Goal: Communication & Community: Answer question/provide support

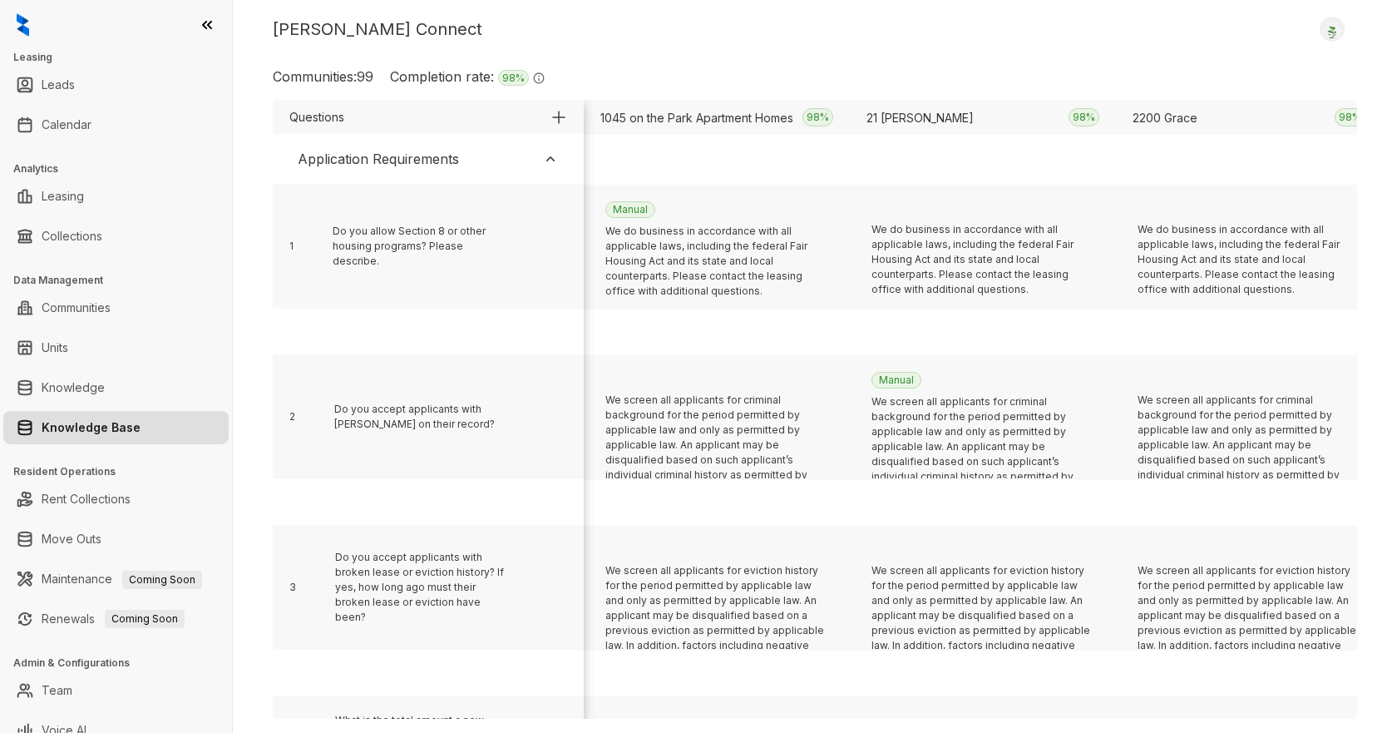
click at [1129, 67] on div "Communities: 99 Completion rate: 98 % The completion rate signifies the percent…" at bounding box center [815, 83] width 1084 height 33
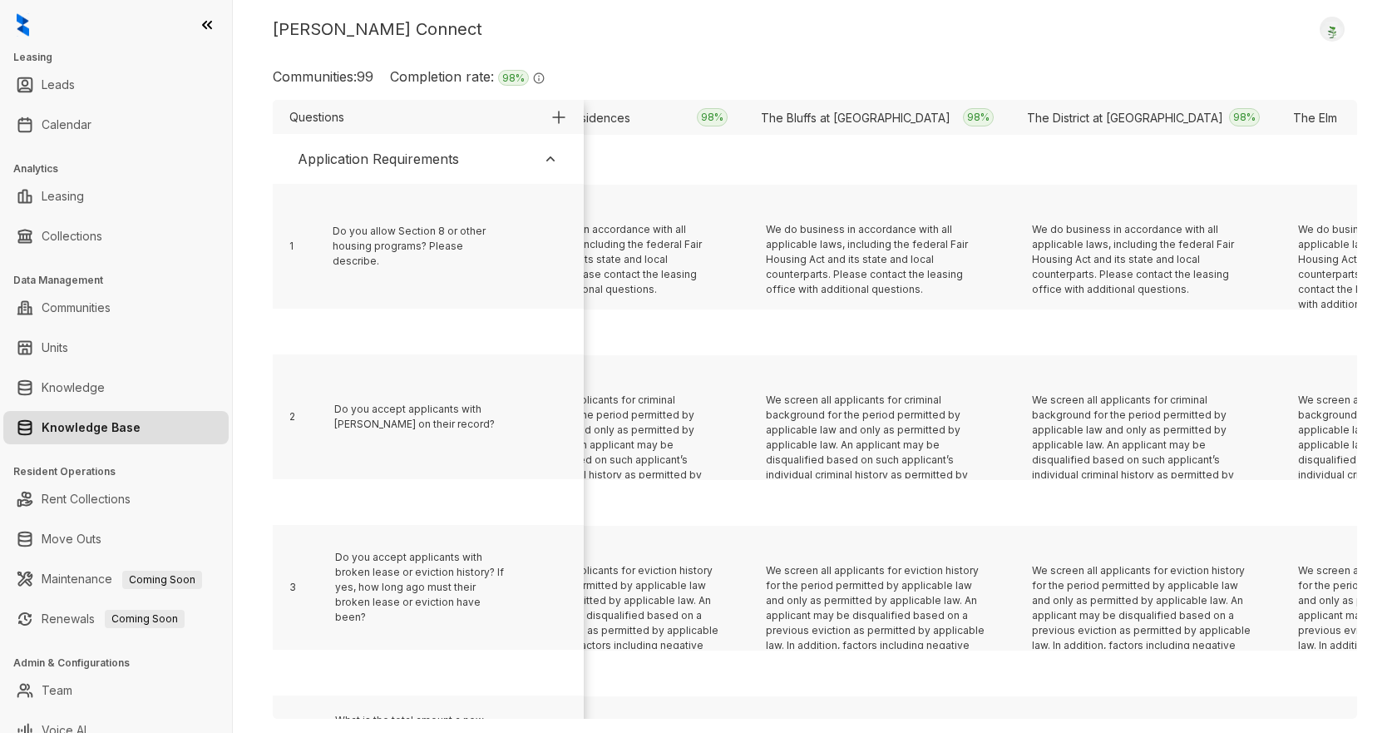
click at [561, 152] on div "Application Requirements" at bounding box center [428, 159] width 294 height 37
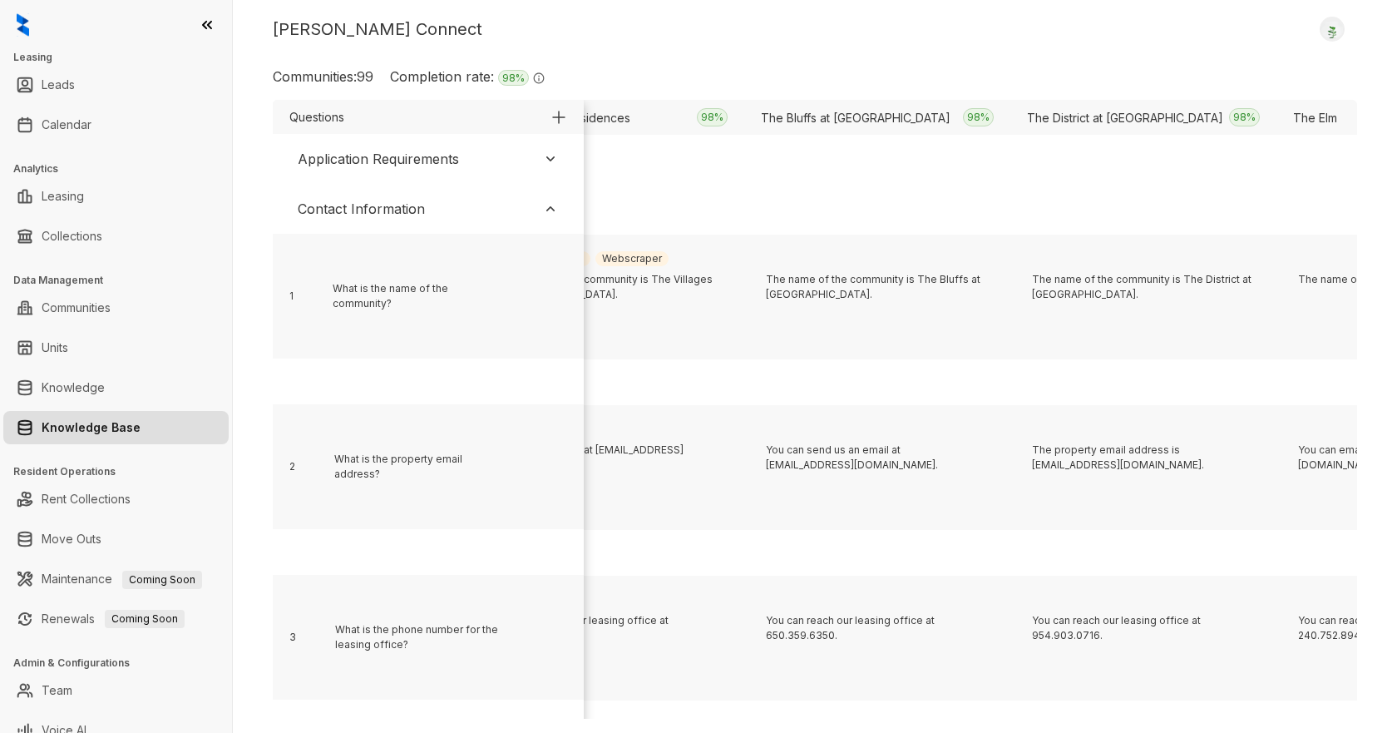
click at [398, 200] on div "Contact Information" at bounding box center [361, 209] width 127 height 20
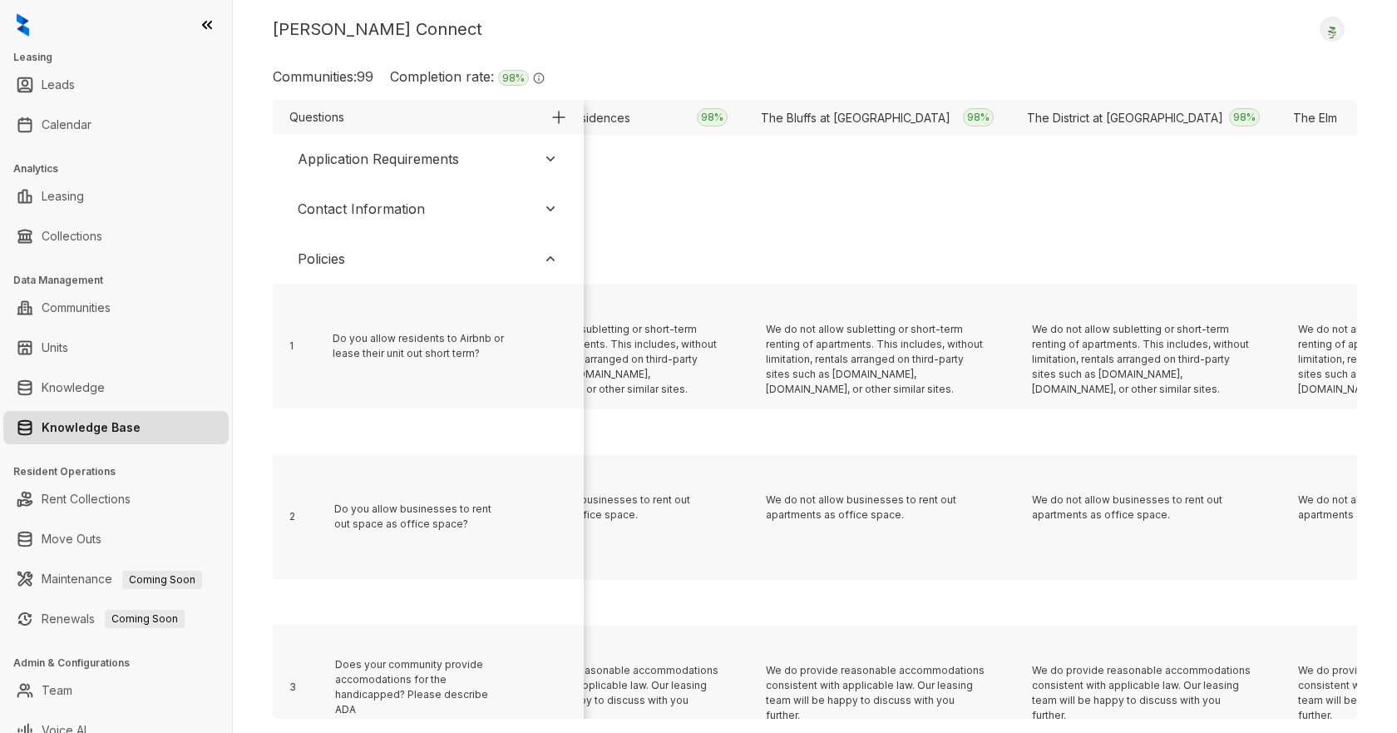
click at [364, 259] on div "Policies" at bounding box center [428, 258] width 294 height 37
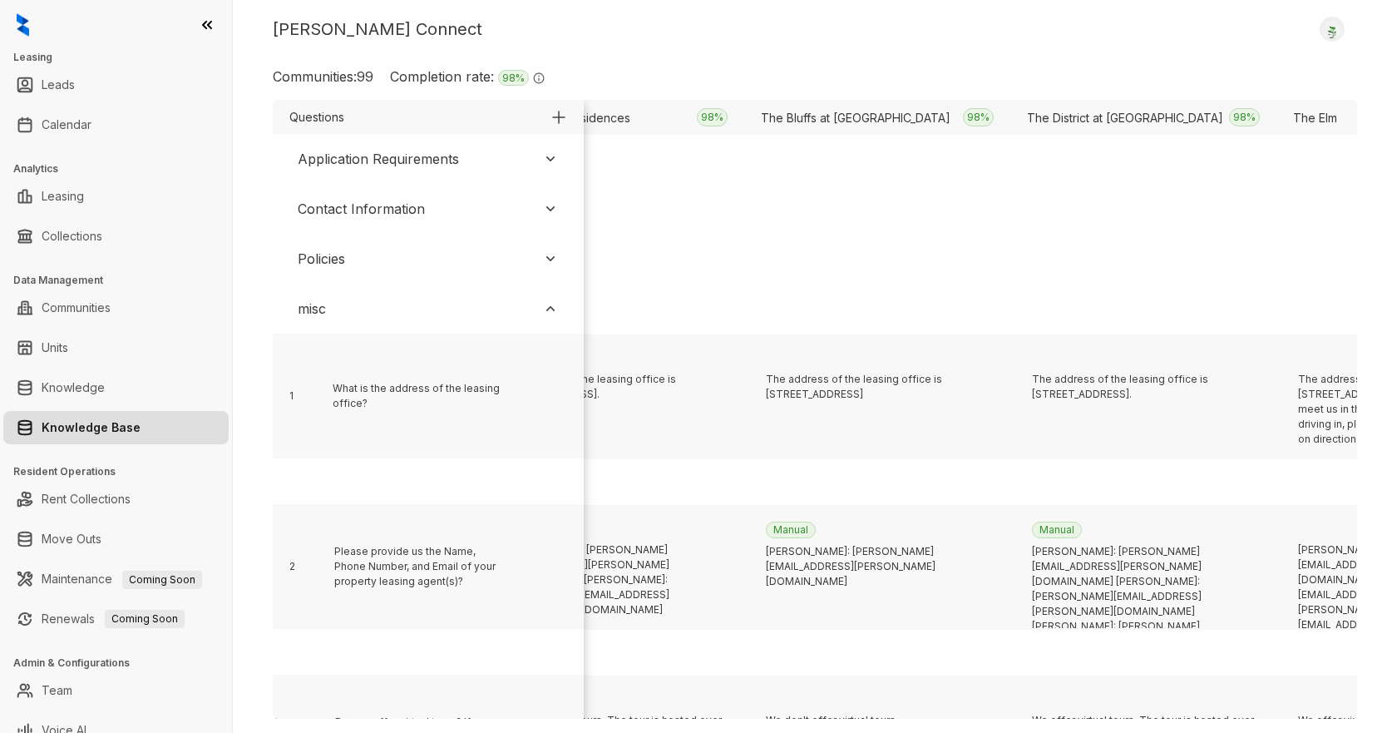
click at [343, 312] on div "misc" at bounding box center [428, 308] width 294 height 37
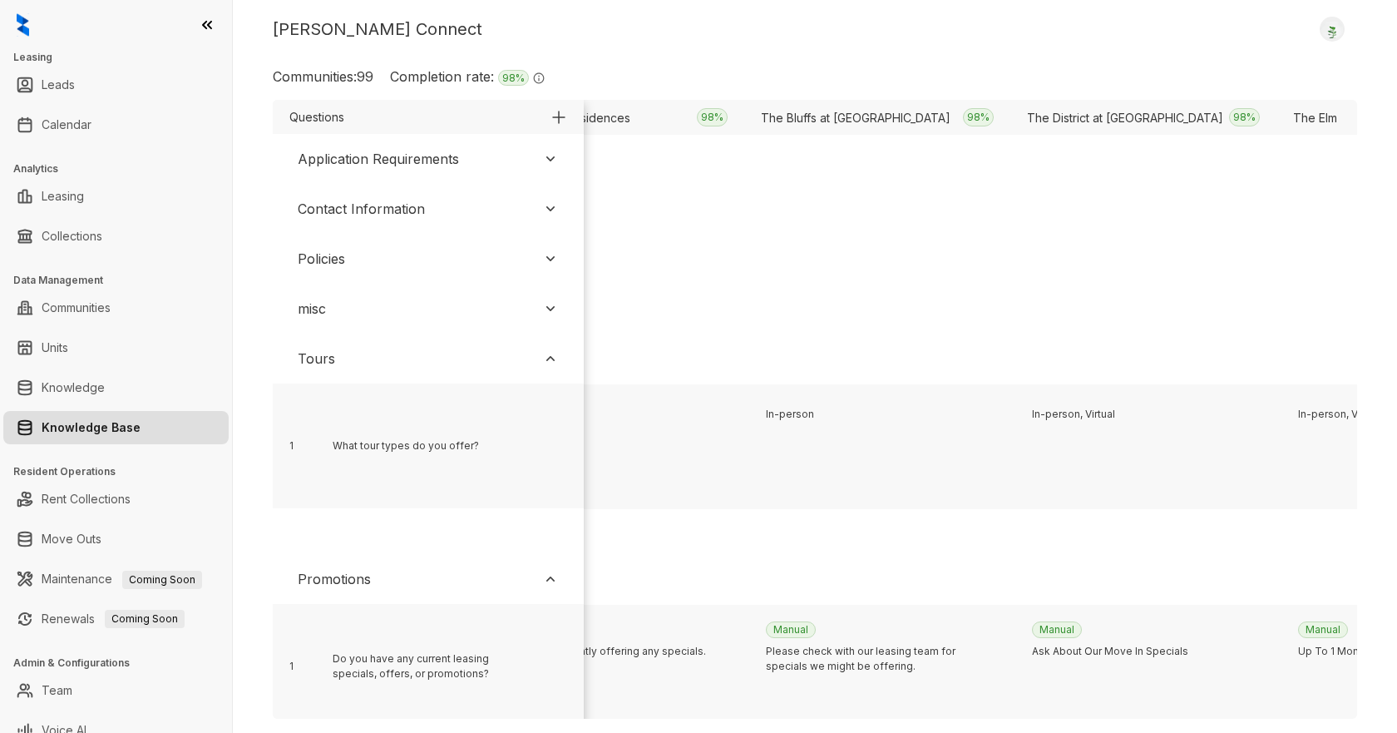
click at [324, 360] on div "Tours" at bounding box center [316, 358] width 37 height 20
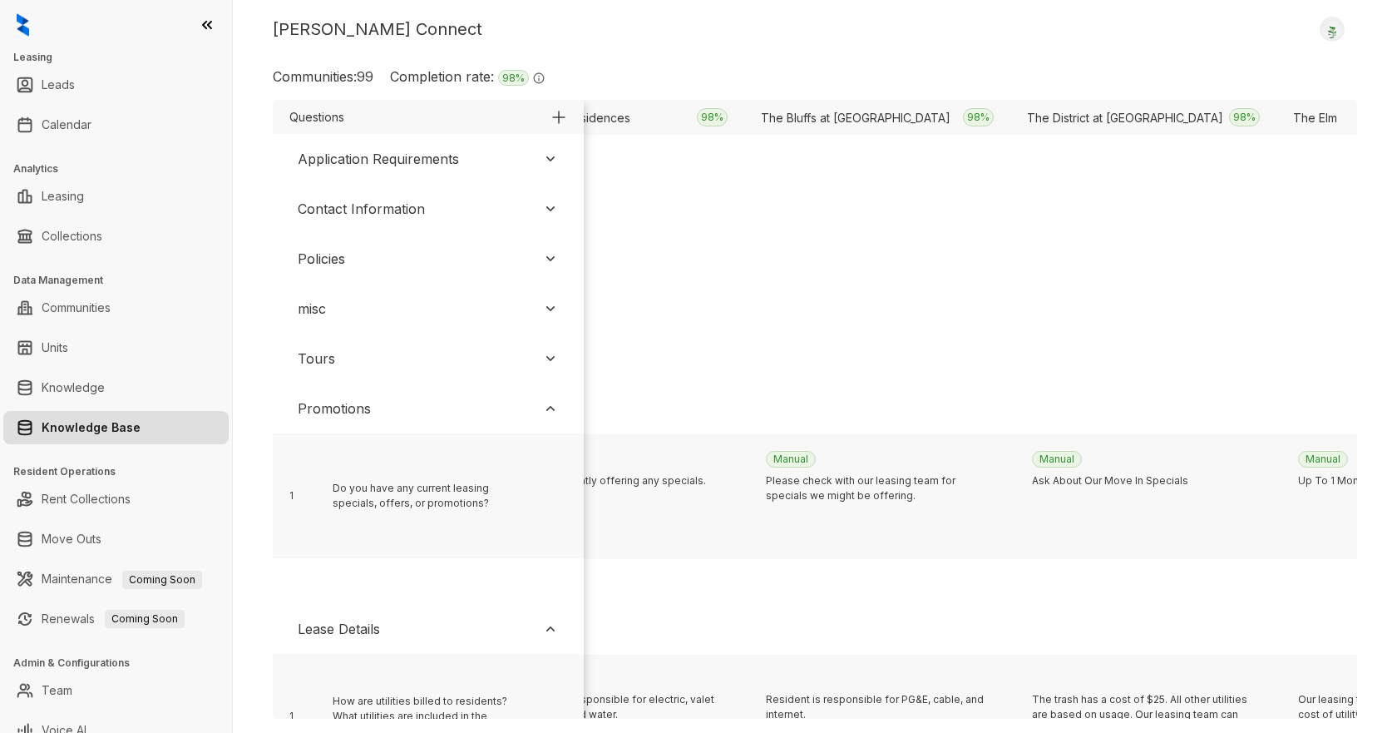
click at [335, 408] on div "Promotions" at bounding box center [334, 408] width 73 height 20
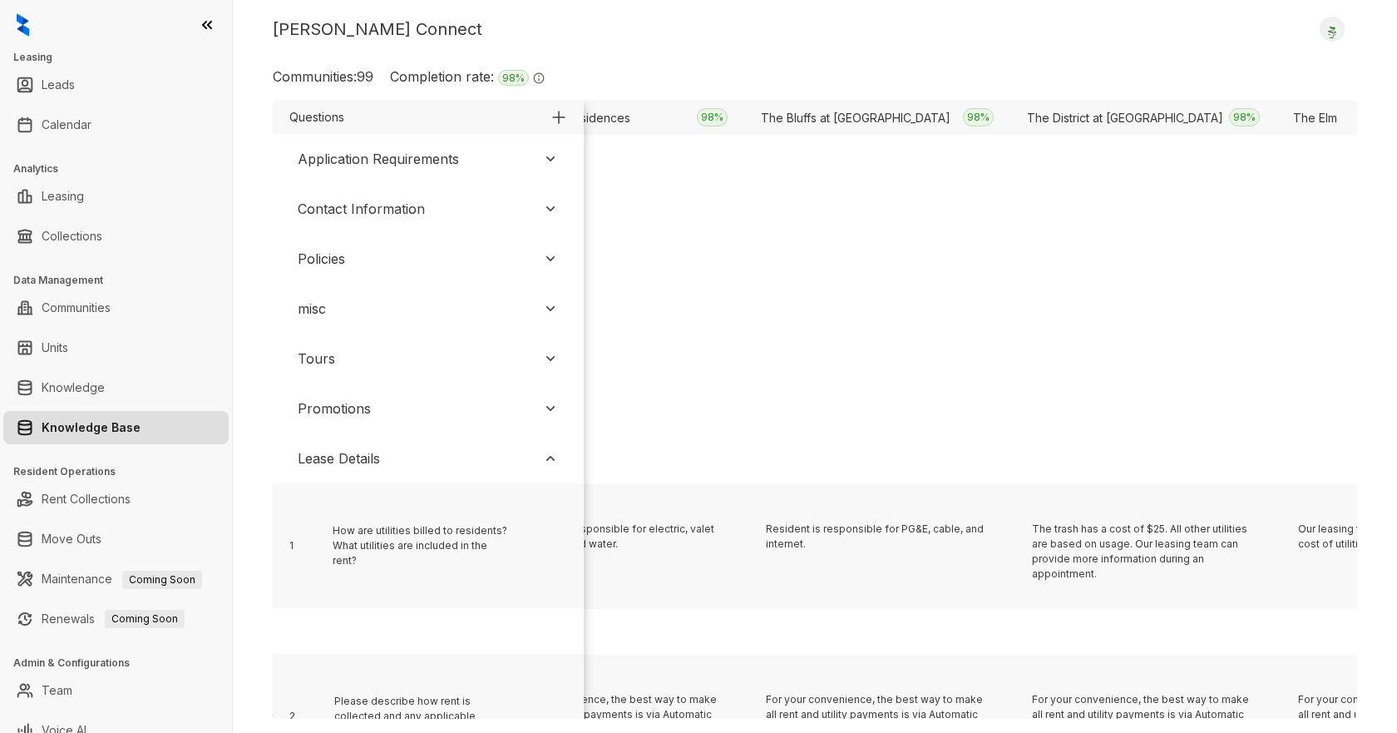
click at [382, 401] on div "Promotions" at bounding box center [428, 408] width 294 height 37
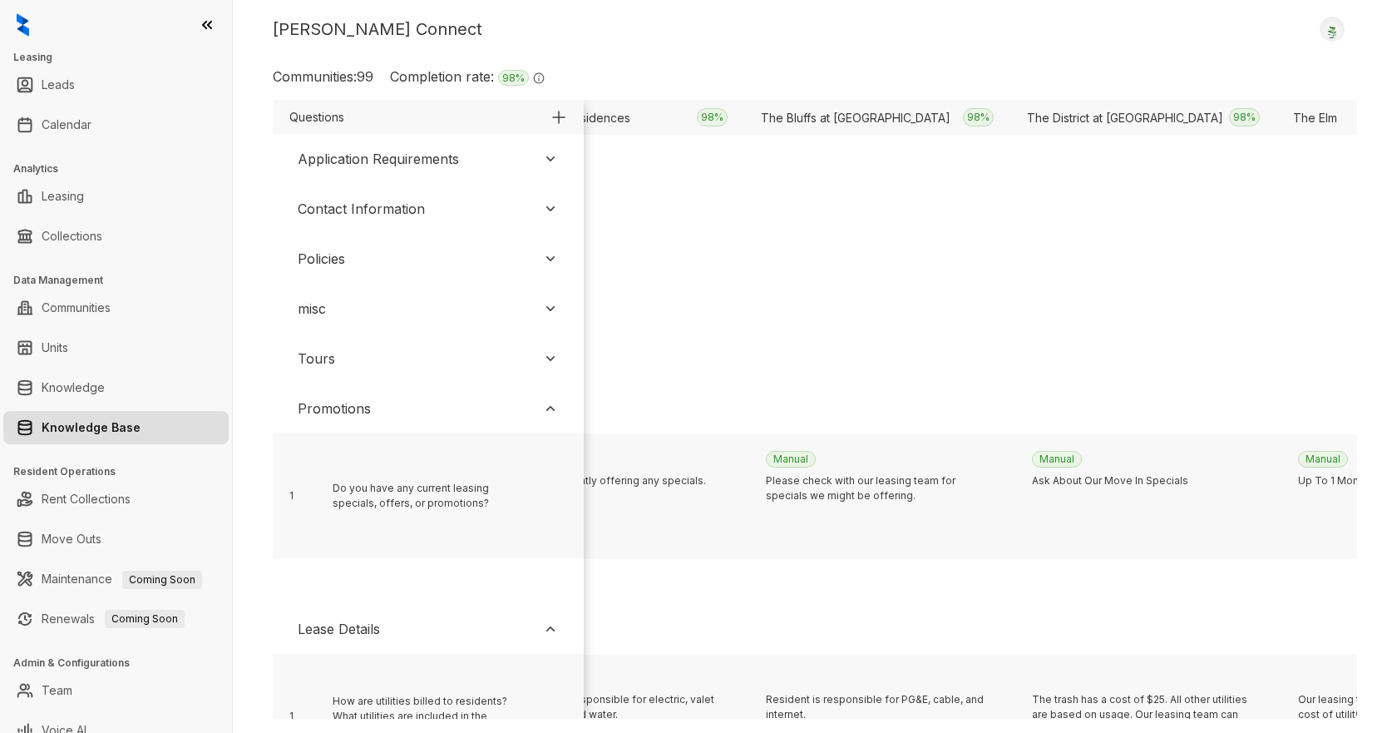
scroll to position [0, 10199]
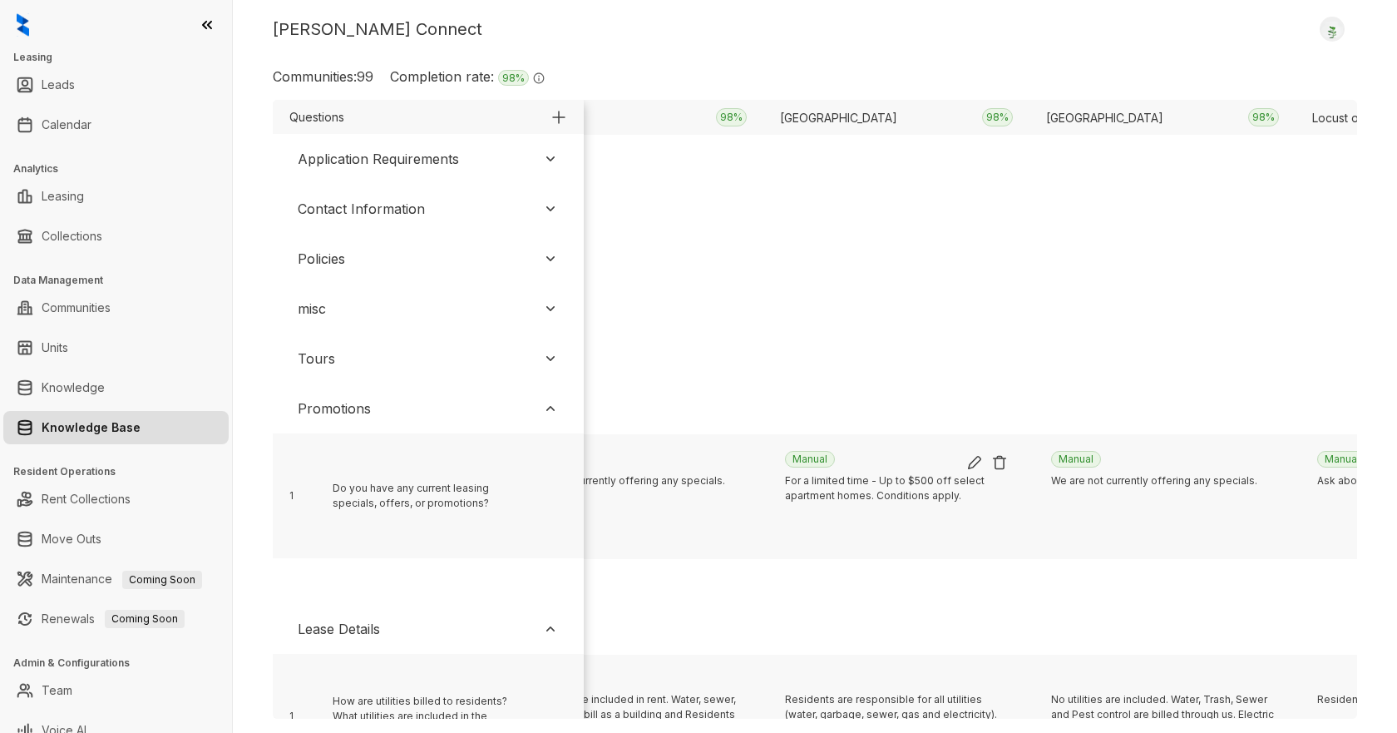
click at [970, 462] on img at bounding box center [974, 462] width 17 height 17
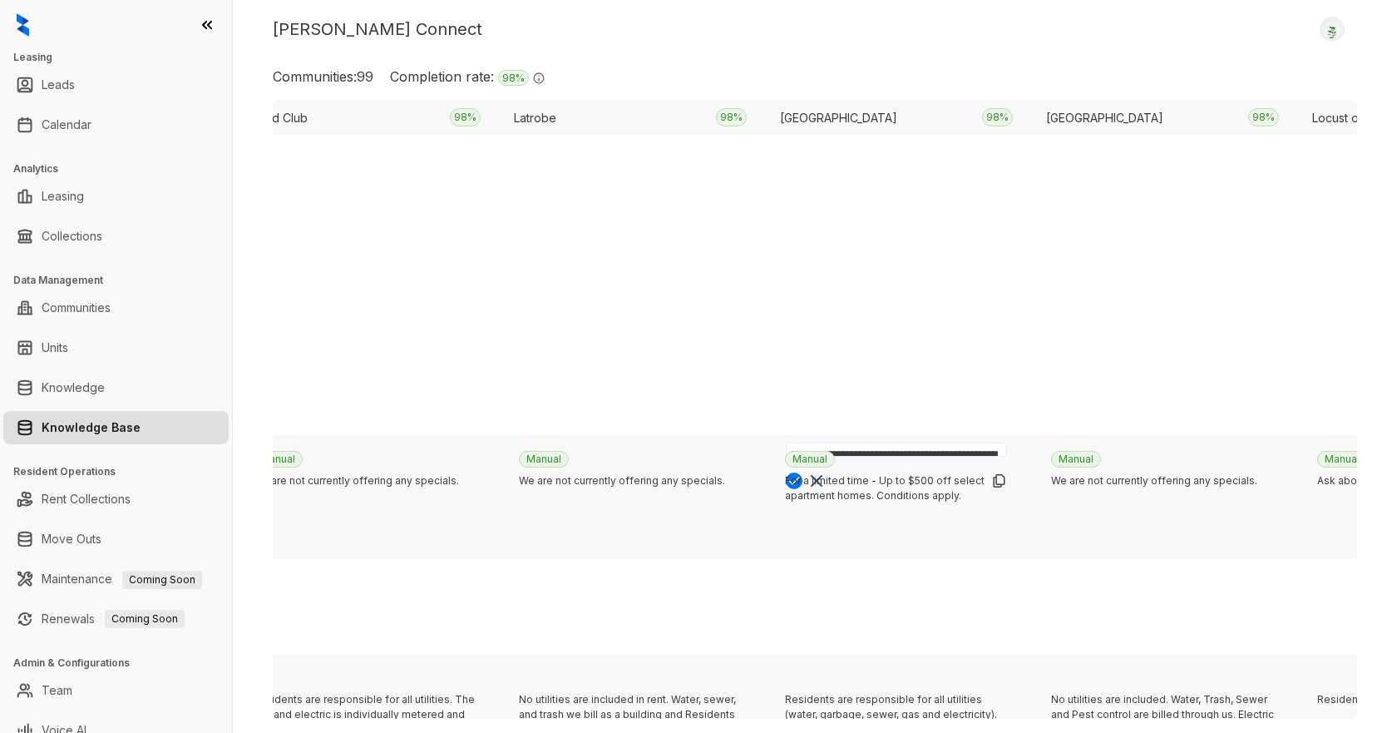
scroll to position [0, 0]
click at [874, 494] on textarea "**********" at bounding box center [896, 486] width 221 height 89
type textarea "**********"
click at [794, 561] on img at bounding box center [794, 555] width 17 height 17
click at [817, 545] on button "Update" at bounding box center [798, 537] width 37 height 15
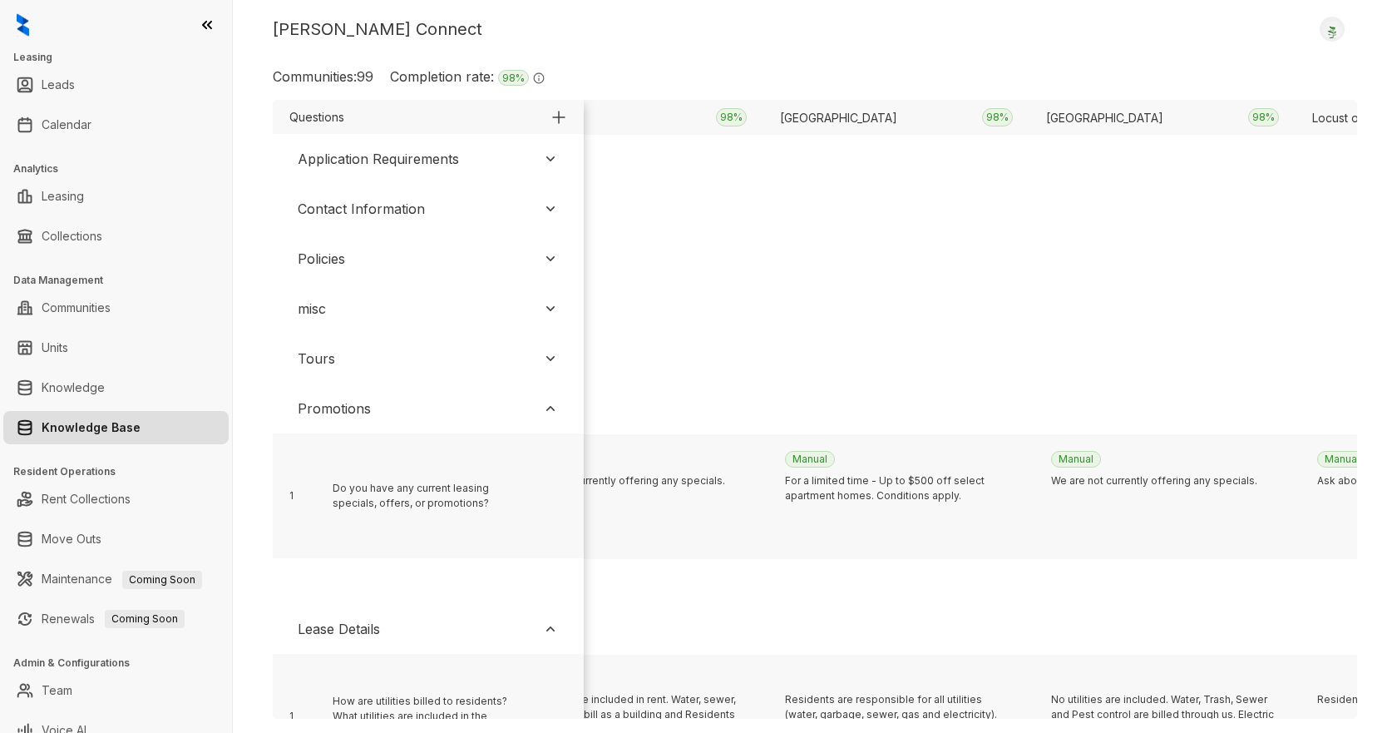
click at [931, 61] on div "Kelsey Connect Logout Communities: 99 Completion rate: 98 % The completion rate…" at bounding box center [815, 366] width 1164 height 733
click at [925, 67] on div "Communities: 99 Completion rate: 98 % The completion rate signifies the percent…" at bounding box center [815, 83] width 1084 height 33
click at [1020, 40] on div "Kelsey Connect Logout" at bounding box center [815, 29] width 1084 height 25
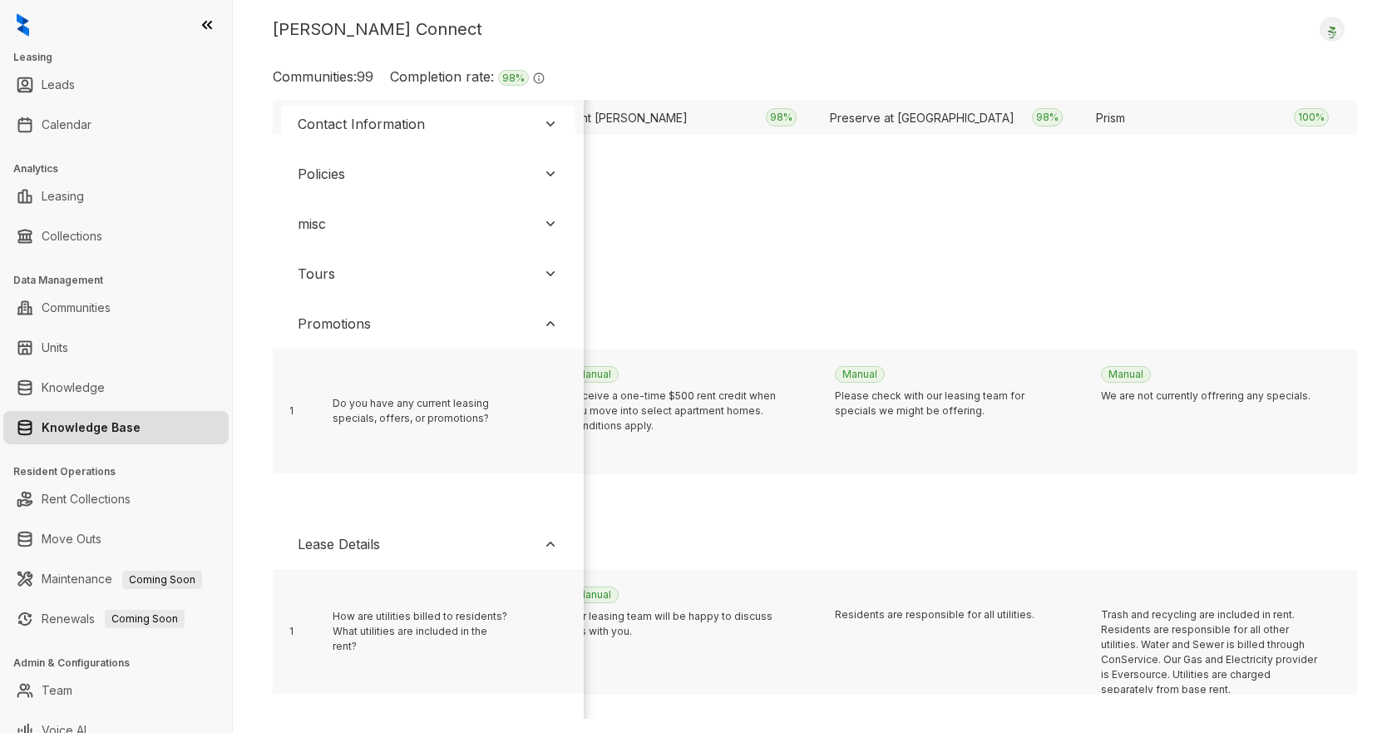
scroll to position [166, 16004]
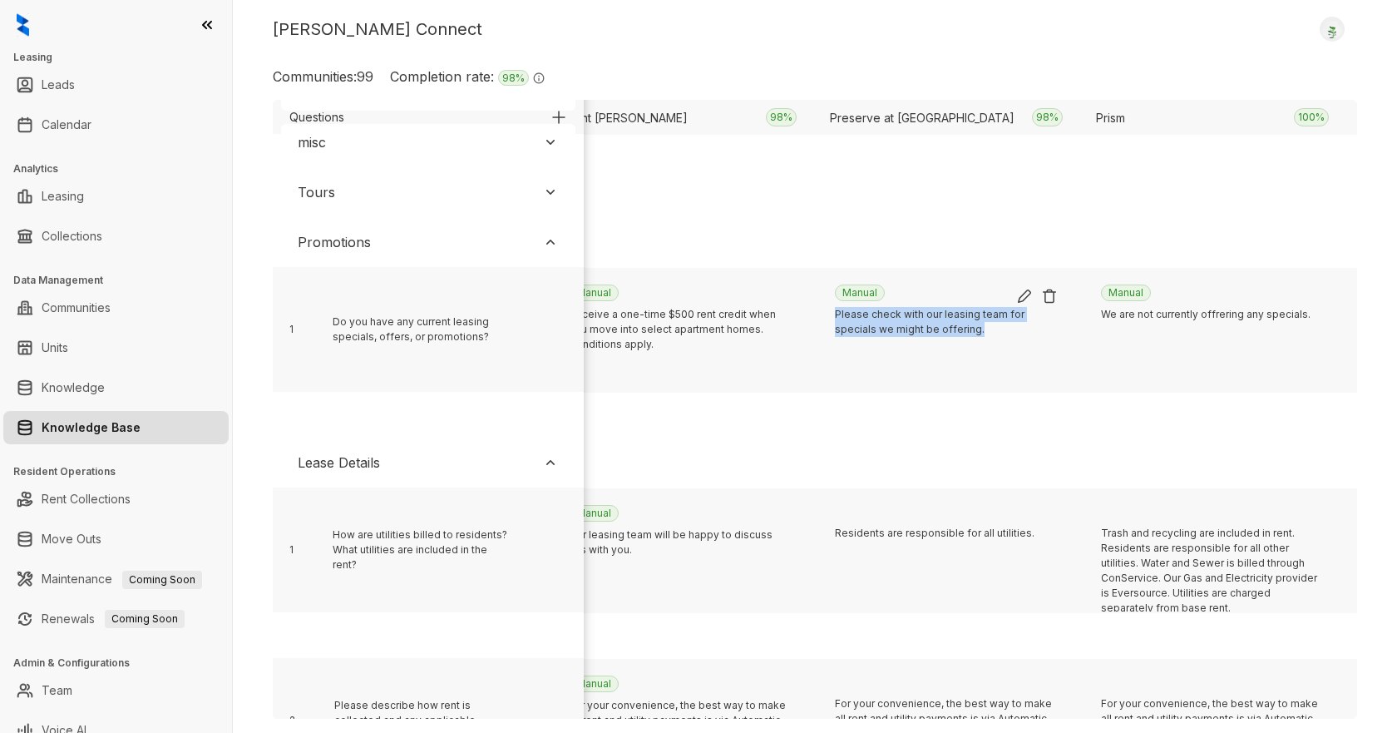
drag, startPoint x: 984, startPoint y: 330, endPoint x: 836, endPoint y: 315, distance: 148.8
click at [836, 315] on div "Please check with our leasing team for specials we might be offering." at bounding box center [946, 356] width 223 height 98
copy div "Please check with our leasing team for specials we might be offering."
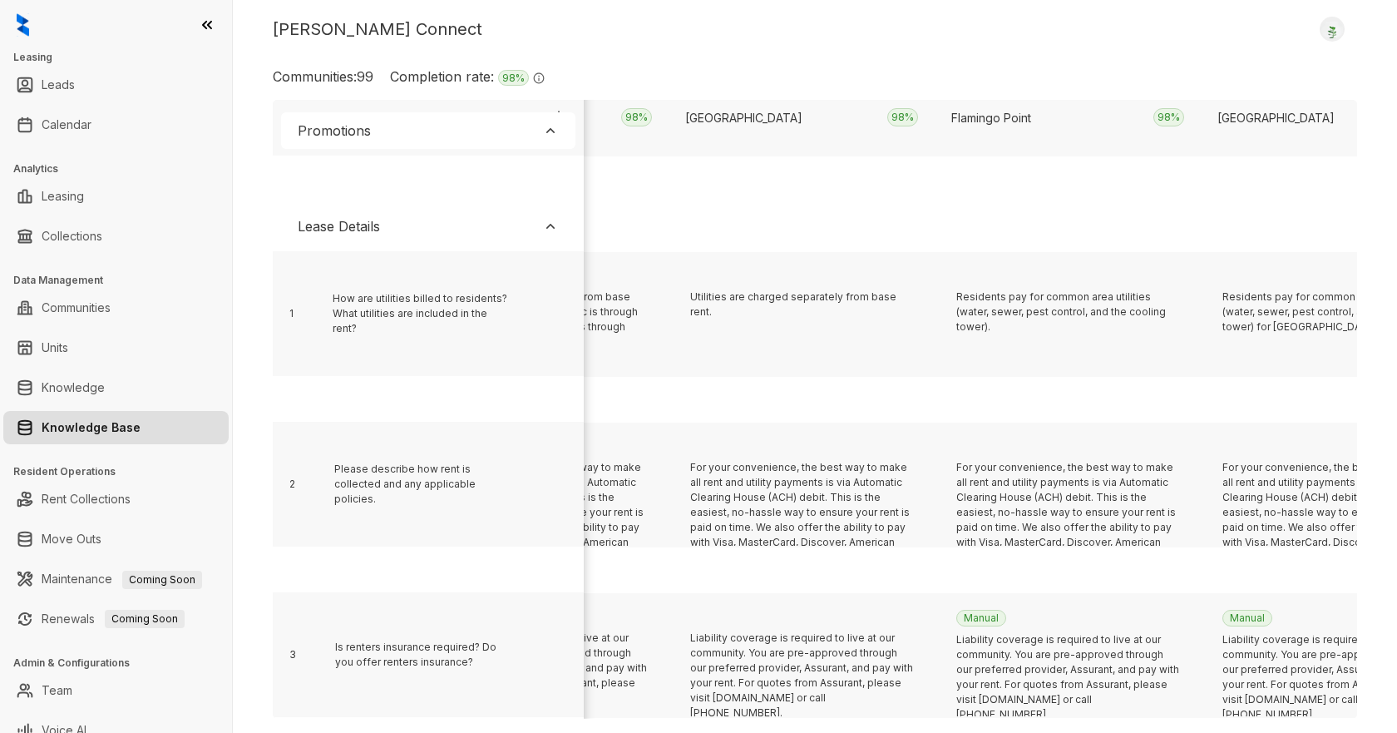
scroll to position [403, 5748]
